Goal: Information Seeking & Learning: Learn about a topic

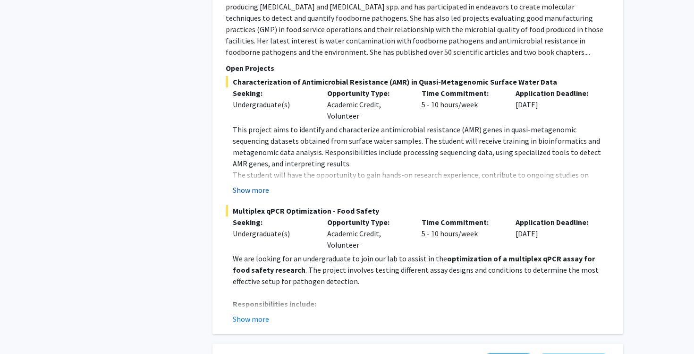
scroll to position [1150, 0]
click at [259, 318] on button "Show more" at bounding box center [251, 318] width 36 height 11
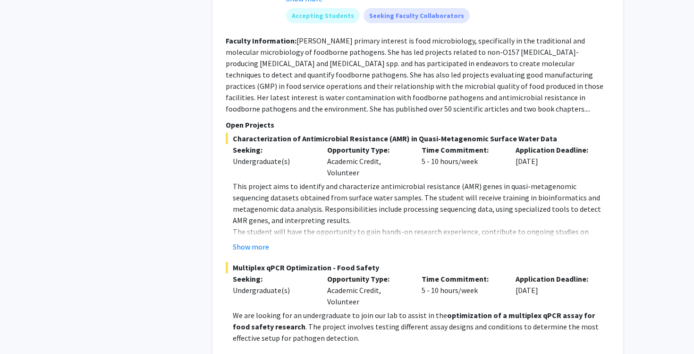
scroll to position [1039, 0]
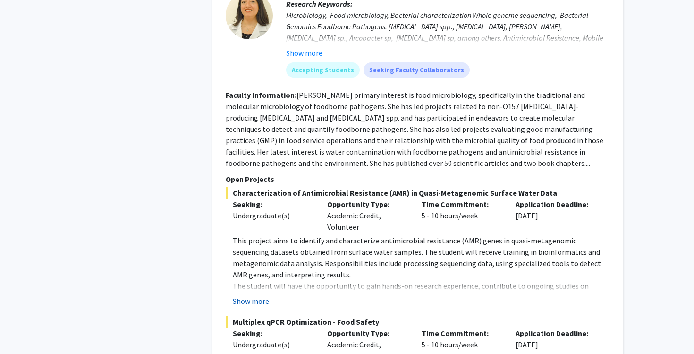
click at [251, 297] on button "Show more" at bounding box center [251, 300] width 36 height 11
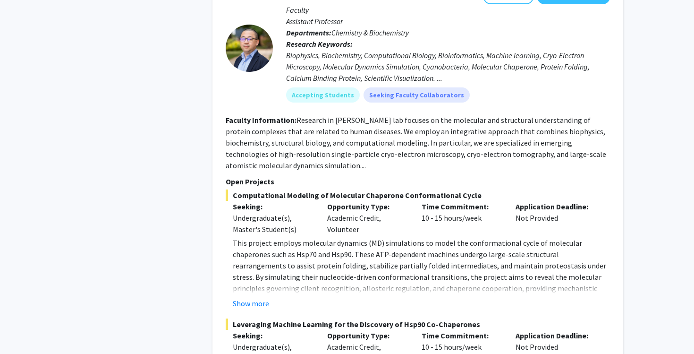
scroll to position [1687, 0]
click at [253, 302] on button "Show more" at bounding box center [251, 302] width 36 height 11
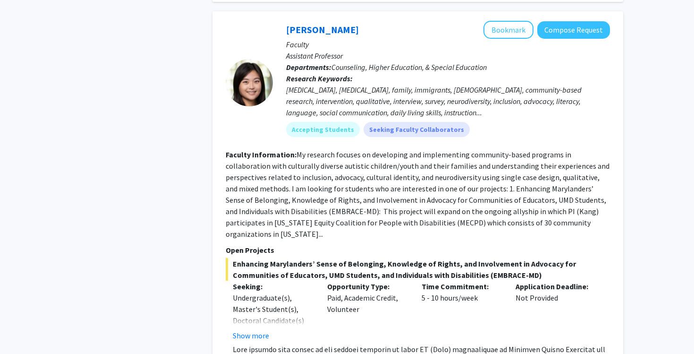
scroll to position [4436, 0]
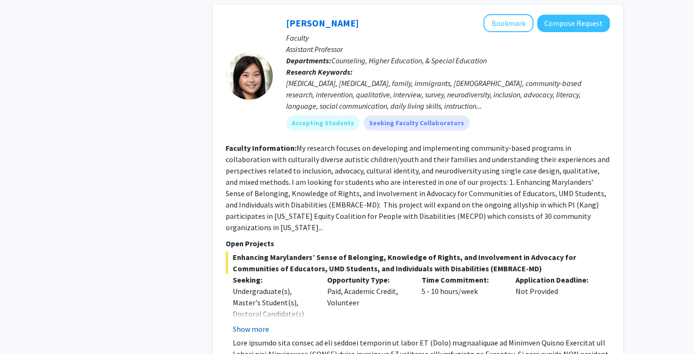
click at [258, 323] on button "Show more" at bounding box center [251, 328] width 36 height 11
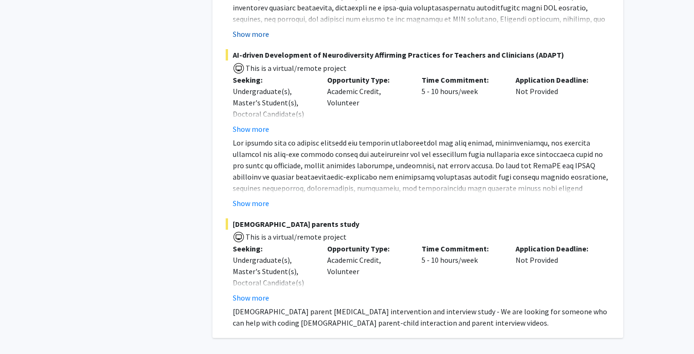
scroll to position [4859, 0]
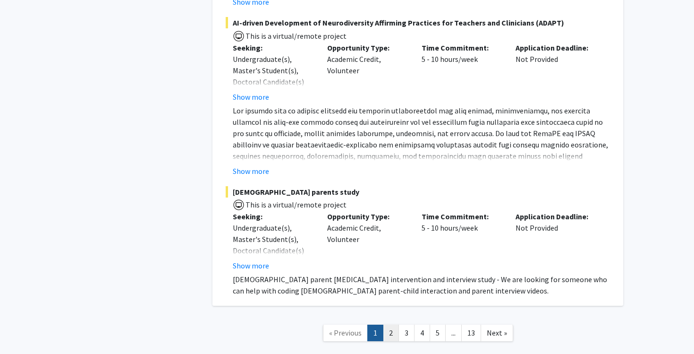
click at [389, 324] on link "2" at bounding box center [391, 332] width 16 height 17
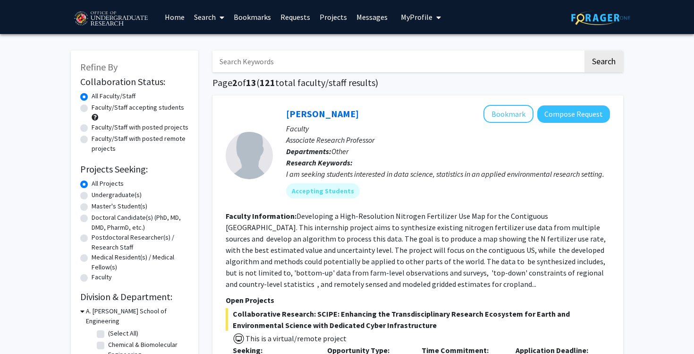
click at [92, 196] on label "Undergraduate(s)" at bounding box center [117, 195] width 50 height 10
click at [92, 196] on input "Undergraduate(s)" at bounding box center [95, 193] width 6 height 6
radio input "true"
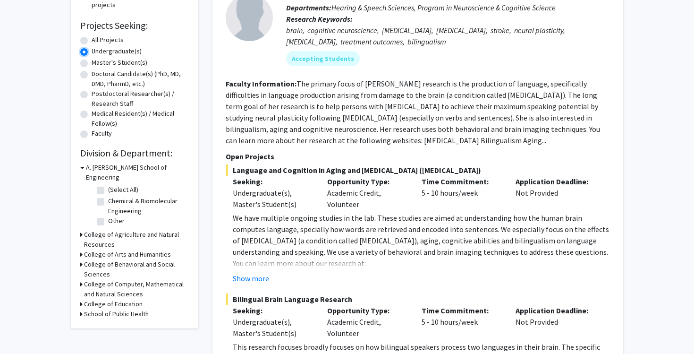
scroll to position [144, 0]
click at [85, 308] on h3 "School of Public Health" at bounding box center [116, 313] width 65 height 10
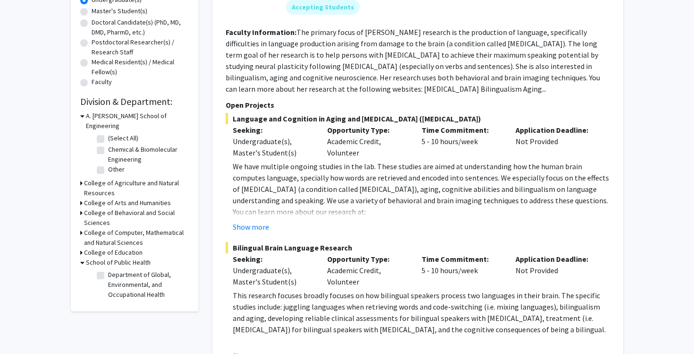
scroll to position [196, 0]
click at [108, 269] on label "Department of Global, Environmental, and Occupational Health" at bounding box center [147, 284] width 78 height 30
click at [108, 269] on input "Department of Global, Environmental, and Occupational Health" at bounding box center [111, 272] width 6 height 6
checkbox input "true"
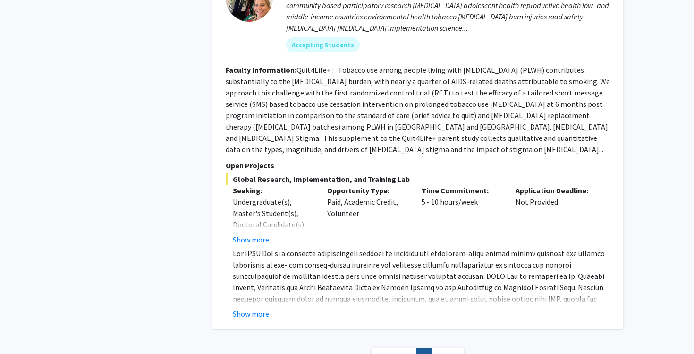
scroll to position [572, 0]
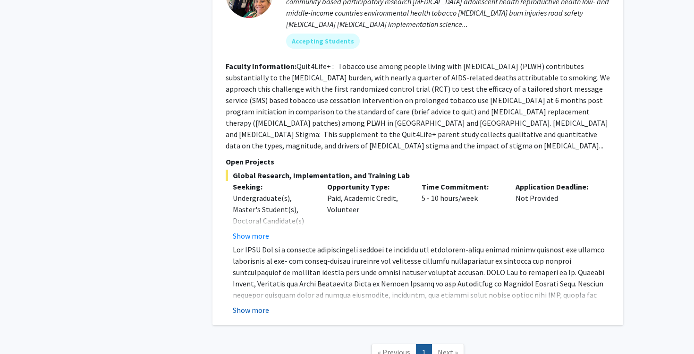
click at [256, 304] on button "Show more" at bounding box center [251, 309] width 36 height 11
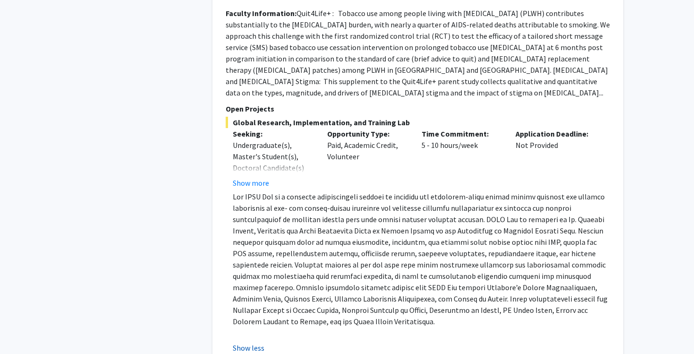
scroll to position [637, 0]
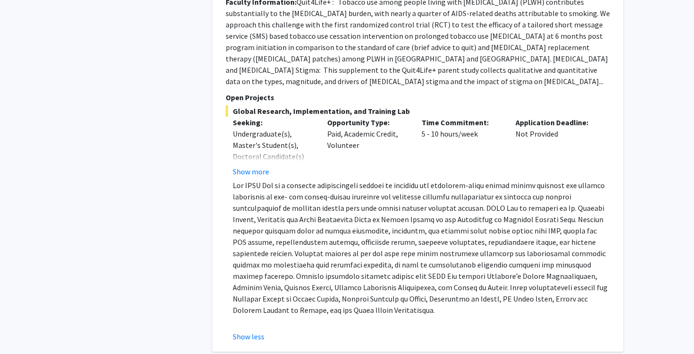
checkbox input "false"
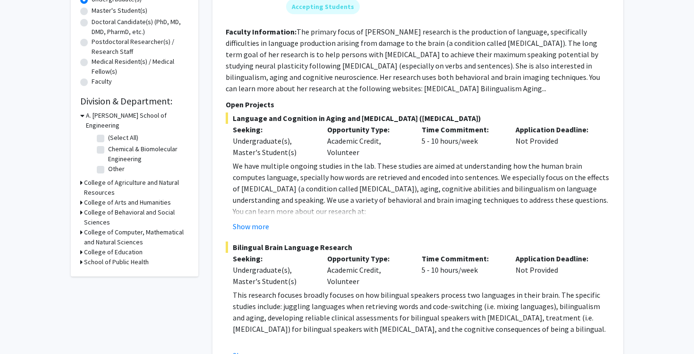
scroll to position [196, 0]
click at [93, 227] on h3 "College of Computer, Mathematical and Natural Sciences" at bounding box center [136, 237] width 105 height 20
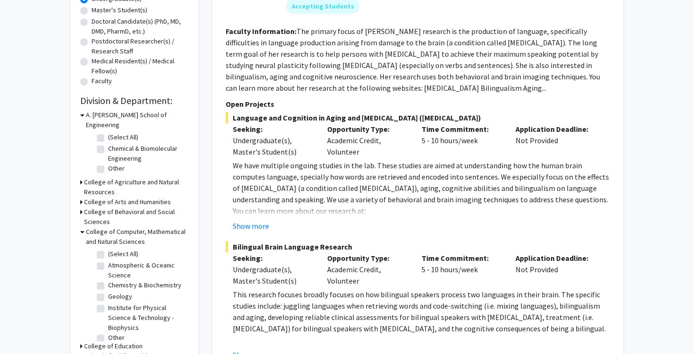
scroll to position [5, 0]
click at [143, 207] on h3 "College of Behavioral and Social Sciences" at bounding box center [136, 217] width 105 height 20
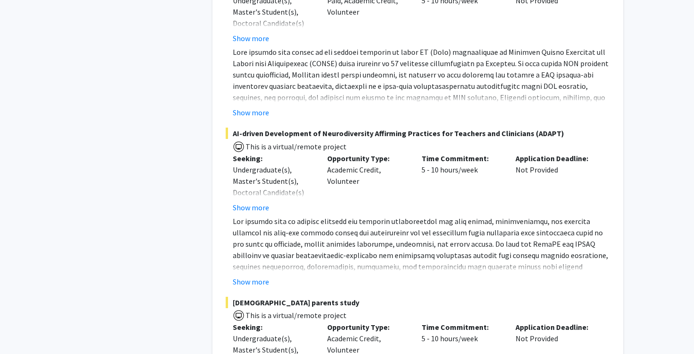
scroll to position [4644, 0]
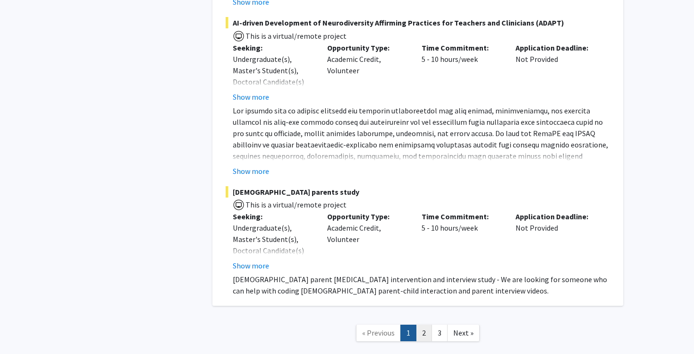
click at [430, 324] on link "2" at bounding box center [424, 332] width 16 height 17
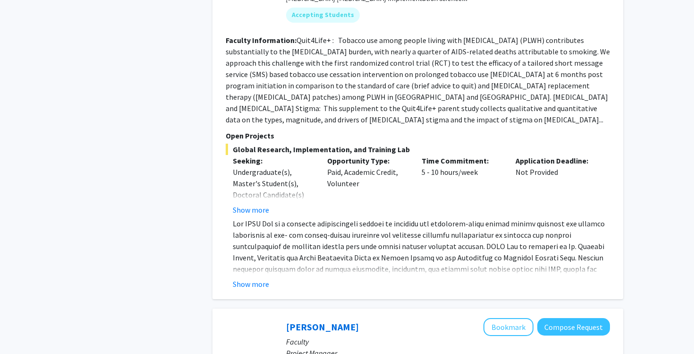
scroll to position [1245, 0]
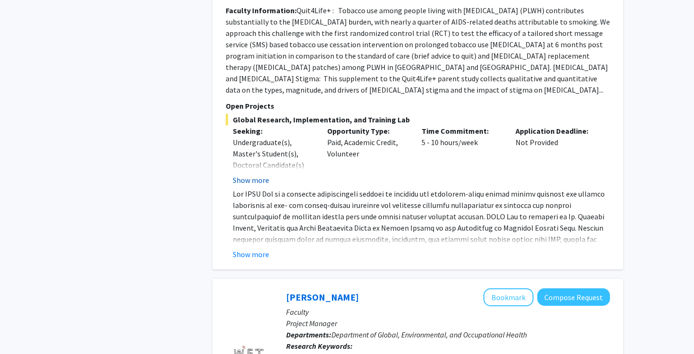
click at [262, 174] on button "Show more" at bounding box center [251, 179] width 36 height 11
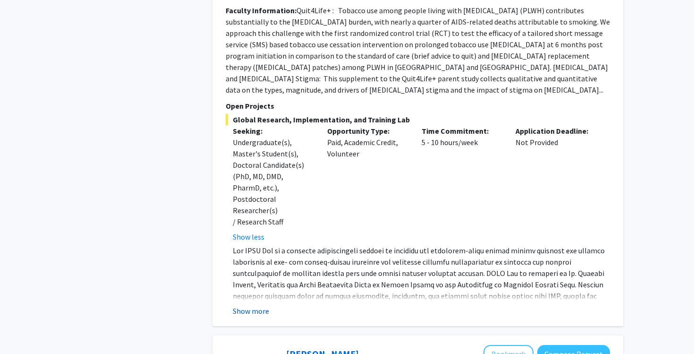
click at [244, 305] on button "Show more" at bounding box center [251, 310] width 36 height 11
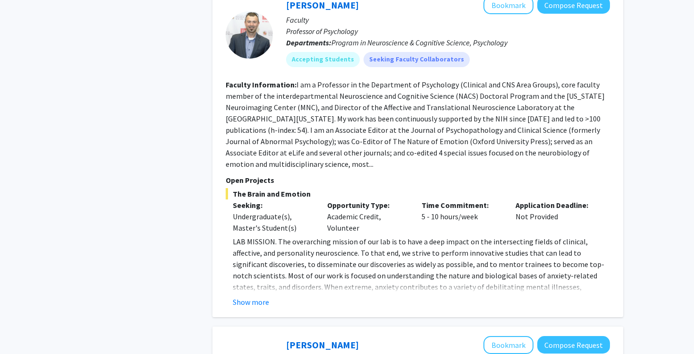
scroll to position [2084, 0]
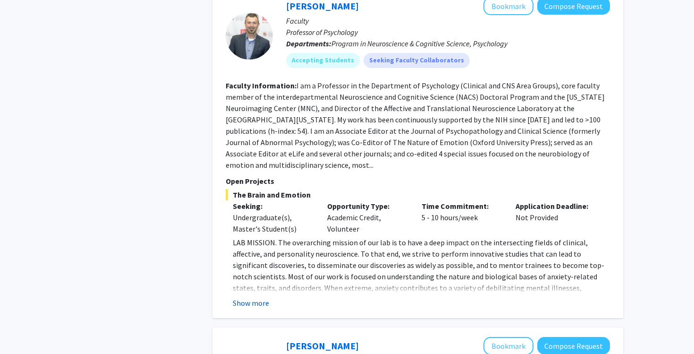
click at [257, 297] on button "Show more" at bounding box center [251, 302] width 36 height 11
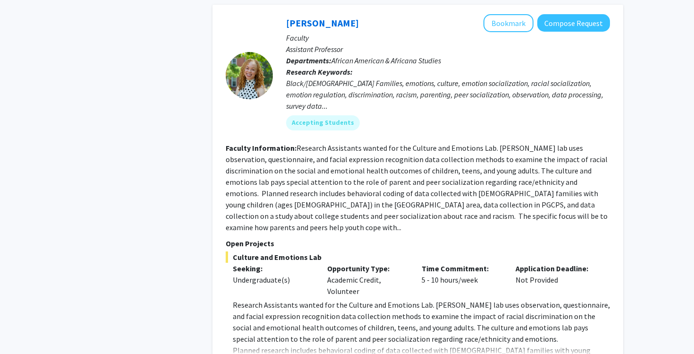
scroll to position [3556, 0]
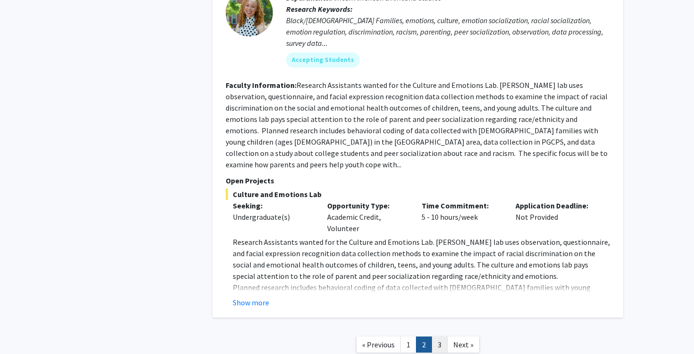
click at [436, 336] on link "3" at bounding box center [440, 344] width 16 height 17
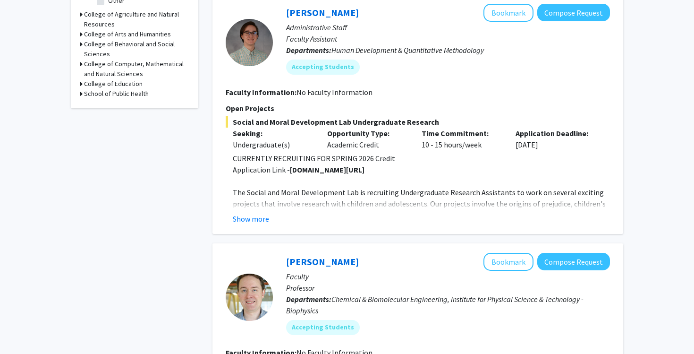
scroll to position [364, 0]
click at [261, 216] on button "Show more" at bounding box center [251, 218] width 36 height 11
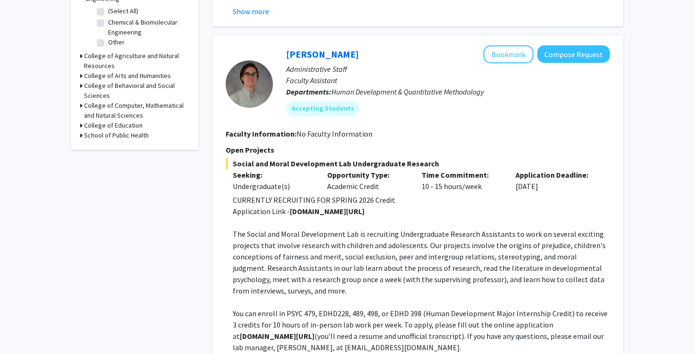
scroll to position [322, 0]
click at [507, 54] on button "Bookmark" at bounding box center [509, 55] width 50 height 18
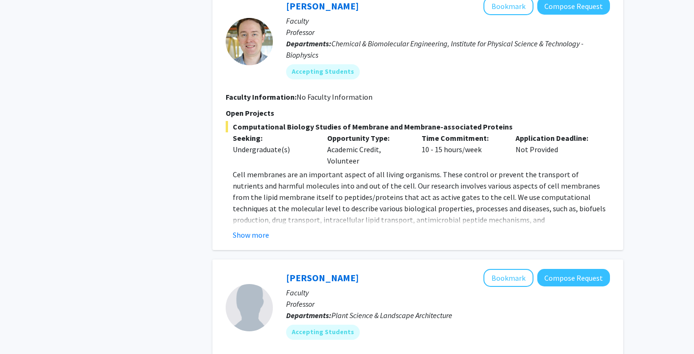
scroll to position [731, 0]
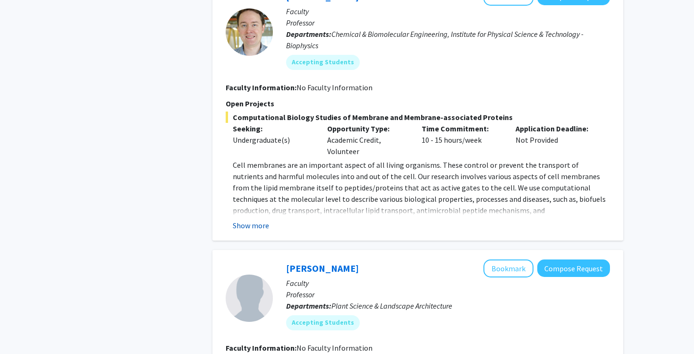
click at [254, 224] on button "Show more" at bounding box center [251, 225] width 36 height 11
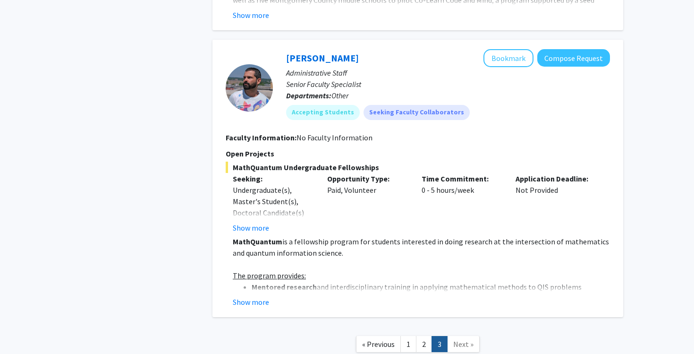
scroll to position [1577, 0]
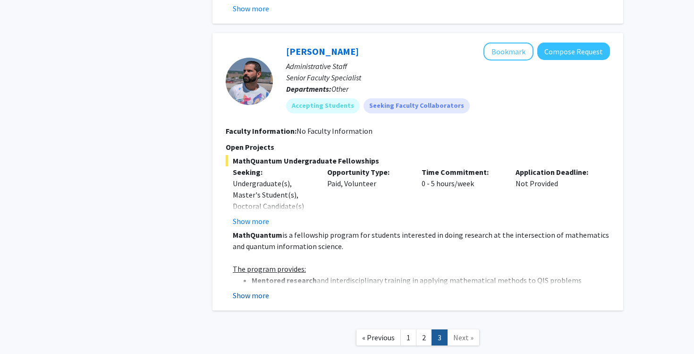
click at [251, 289] on button "Show more" at bounding box center [251, 294] width 36 height 11
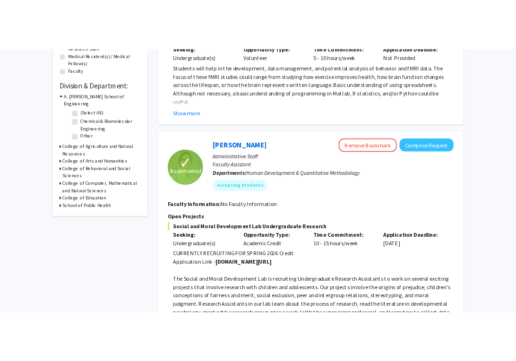
scroll to position [0, 0]
